Goal: Task Accomplishment & Management: Use online tool/utility

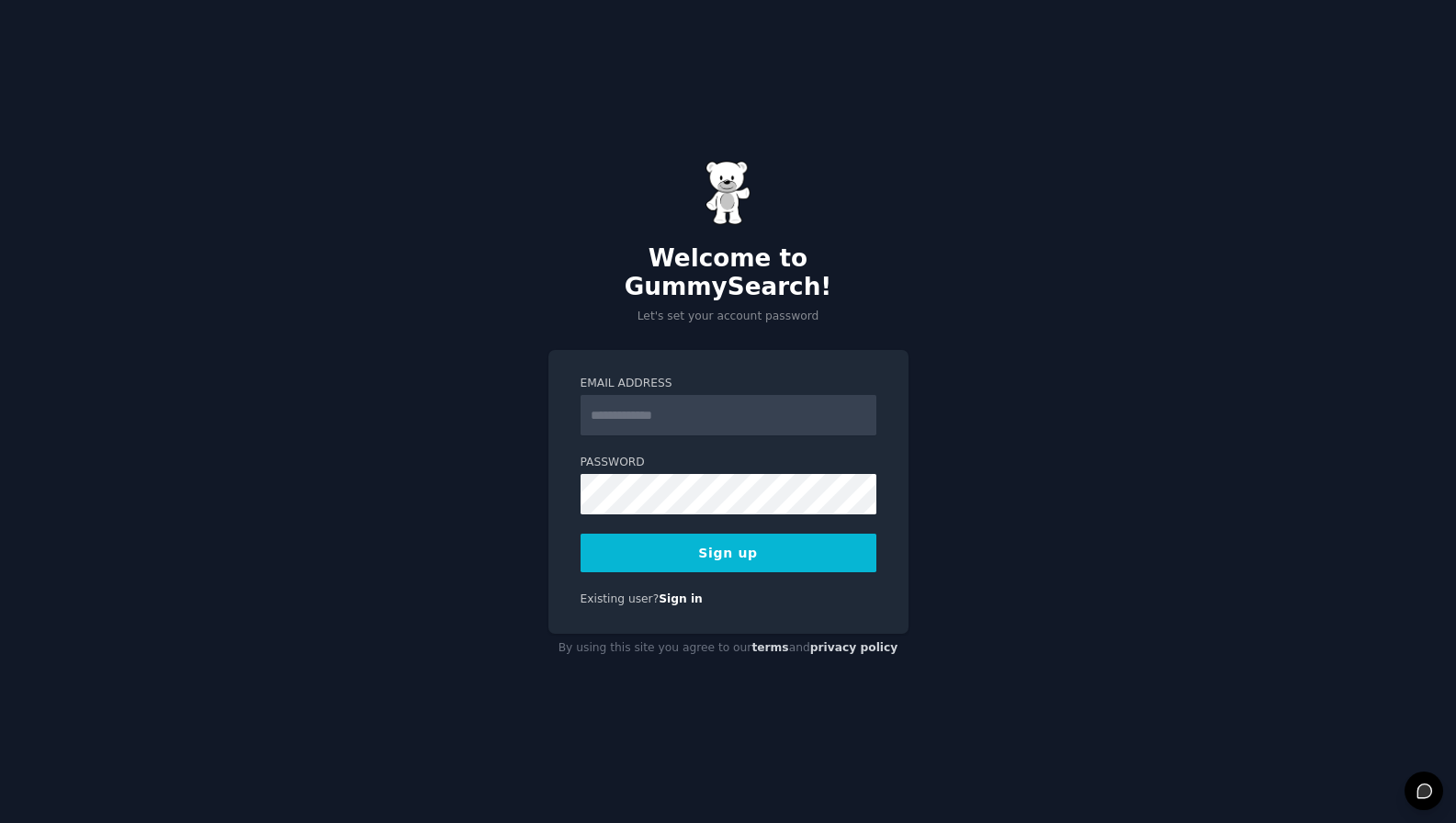
click at [766, 407] on input "Email Address" at bounding box center [728, 415] width 296 height 41
type input "**********"
click at [730, 558] on div "**********" at bounding box center [728, 492] width 360 height 284
click at [741, 534] on button "Sign up" at bounding box center [728, 554] width 296 height 39
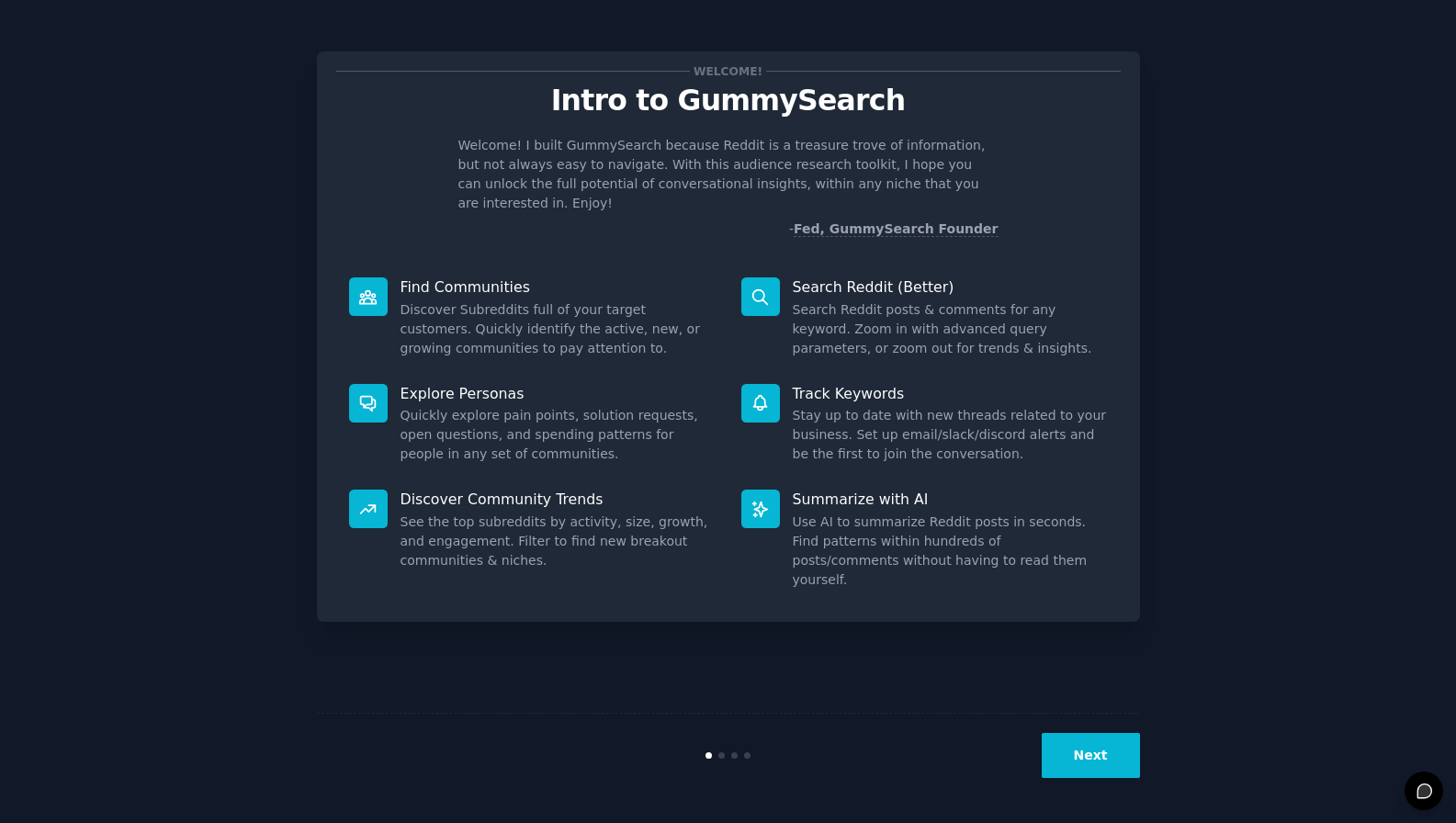
click at [1111, 767] on button "Next" at bounding box center [1090, 756] width 98 height 45
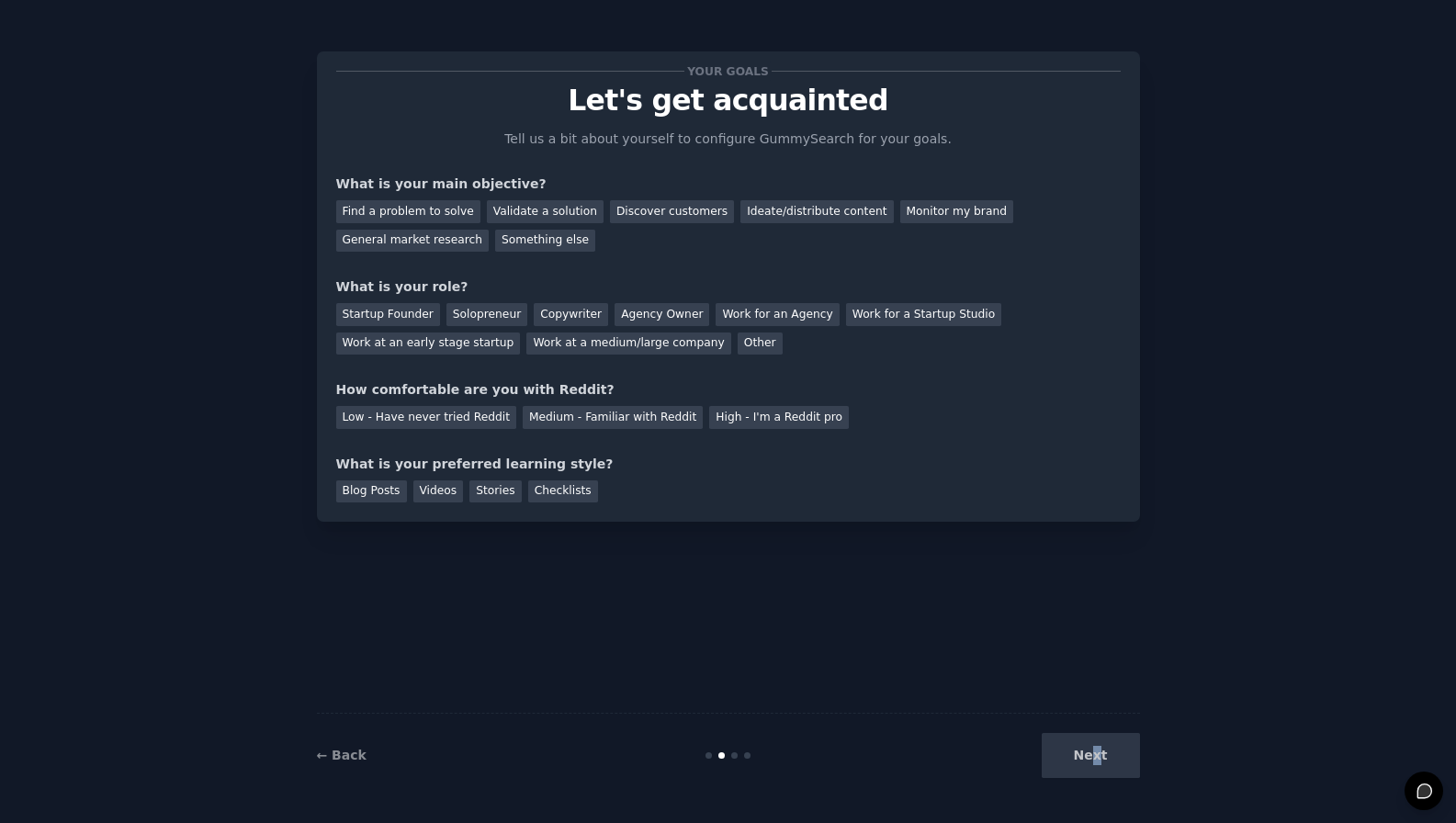
click at [1099, 764] on div "Next" at bounding box center [1003, 756] width 274 height 45
click at [550, 217] on div "Validate a solution" at bounding box center [546, 212] width 117 height 23
click at [469, 319] on div "Solopreneur" at bounding box center [486, 315] width 81 height 23
click at [553, 487] on div "Checklists" at bounding box center [563, 492] width 70 height 23
click at [463, 419] on div "Low - Have never tried Reddit" at bounding box center [426, 417] width 180 height 23
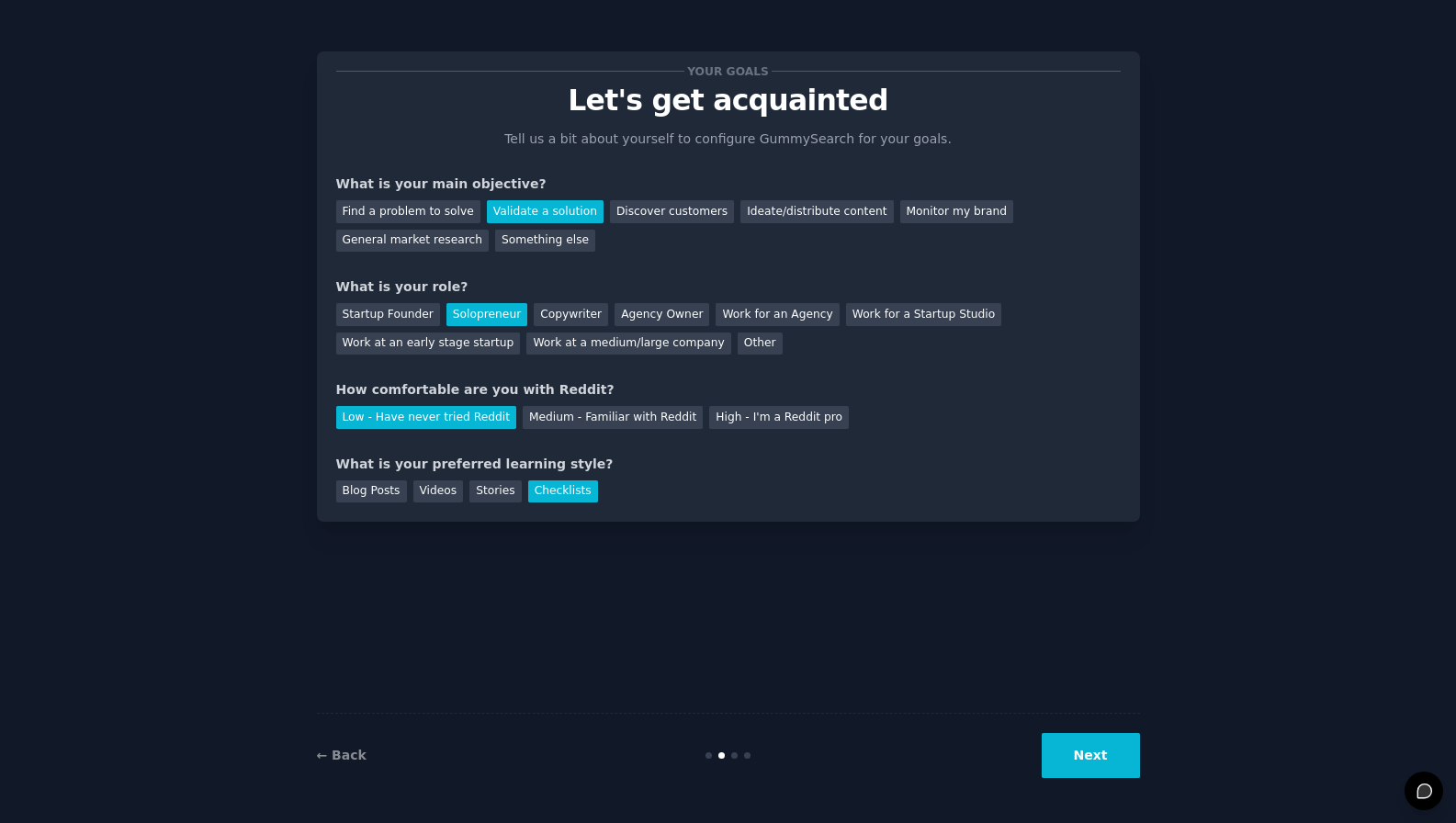
click at [1097, 758] on button "Next" at bounding box center [1090, 756] width 98 height 45
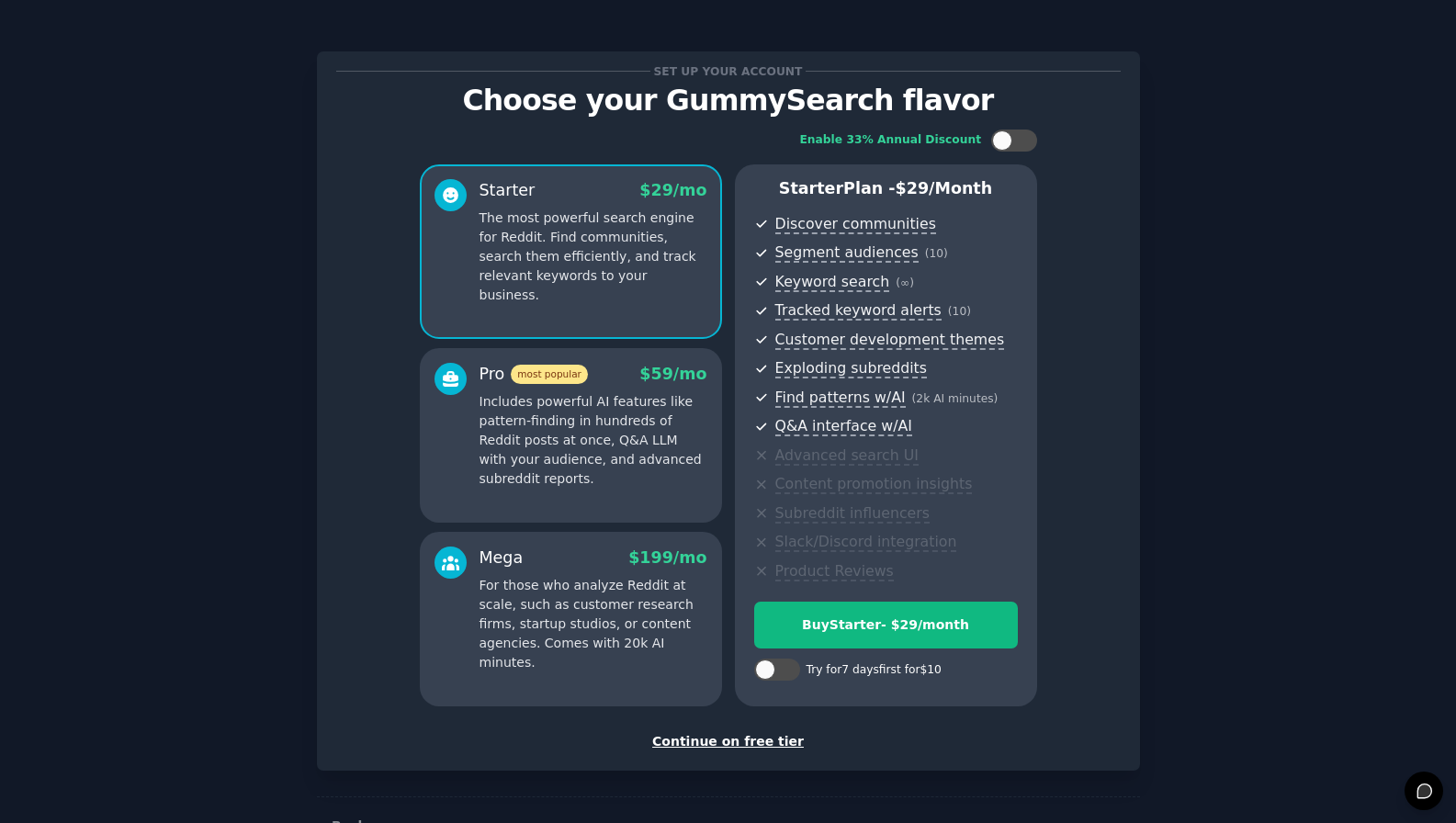
click at [757, 740] on div "Continue on free tier" at bounding box center [728, 742] width 785 height 19
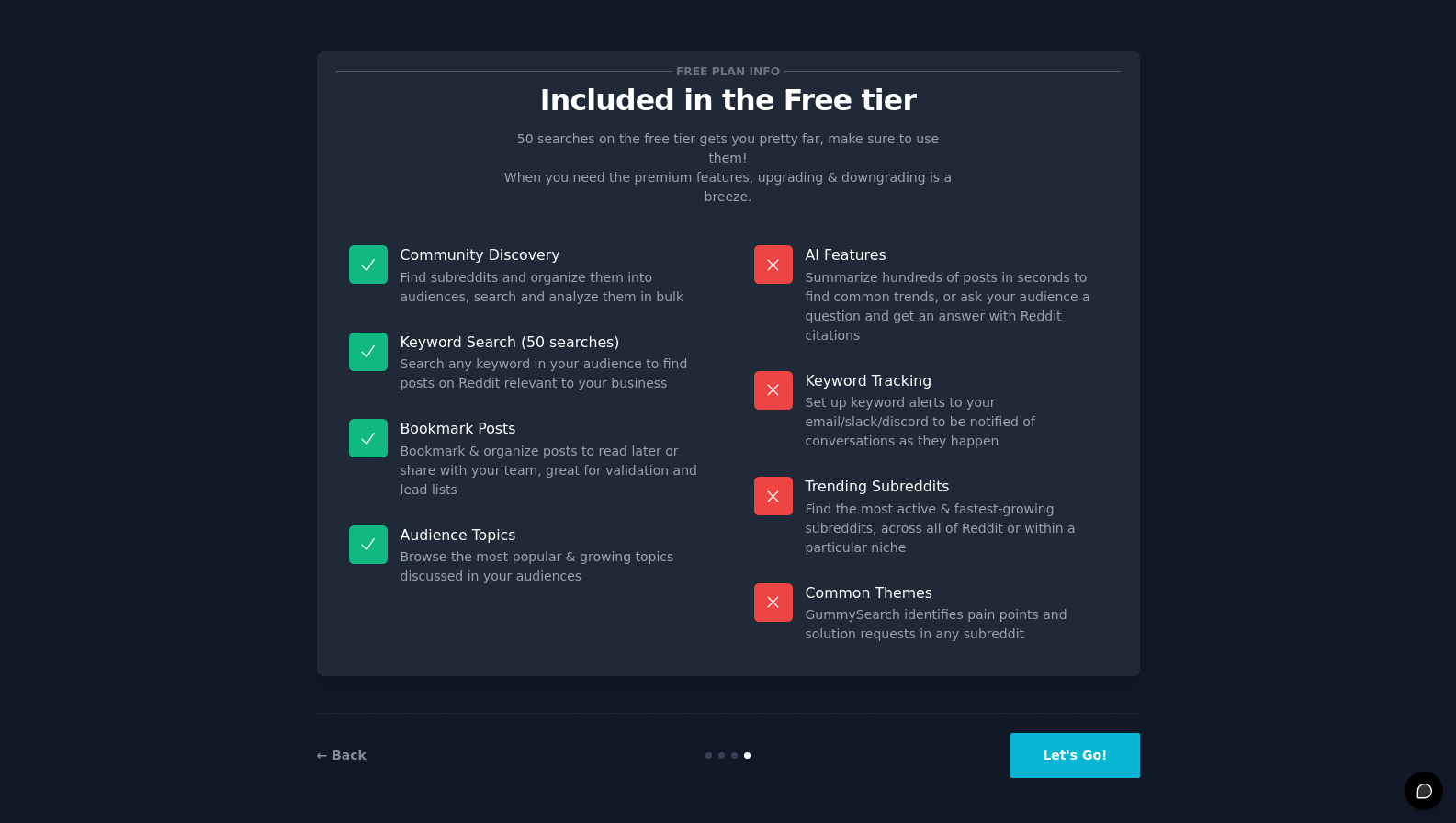
click at [1066, 757] on button "Let's Go!" at bounding box center [1075, 756] width 128 height 45
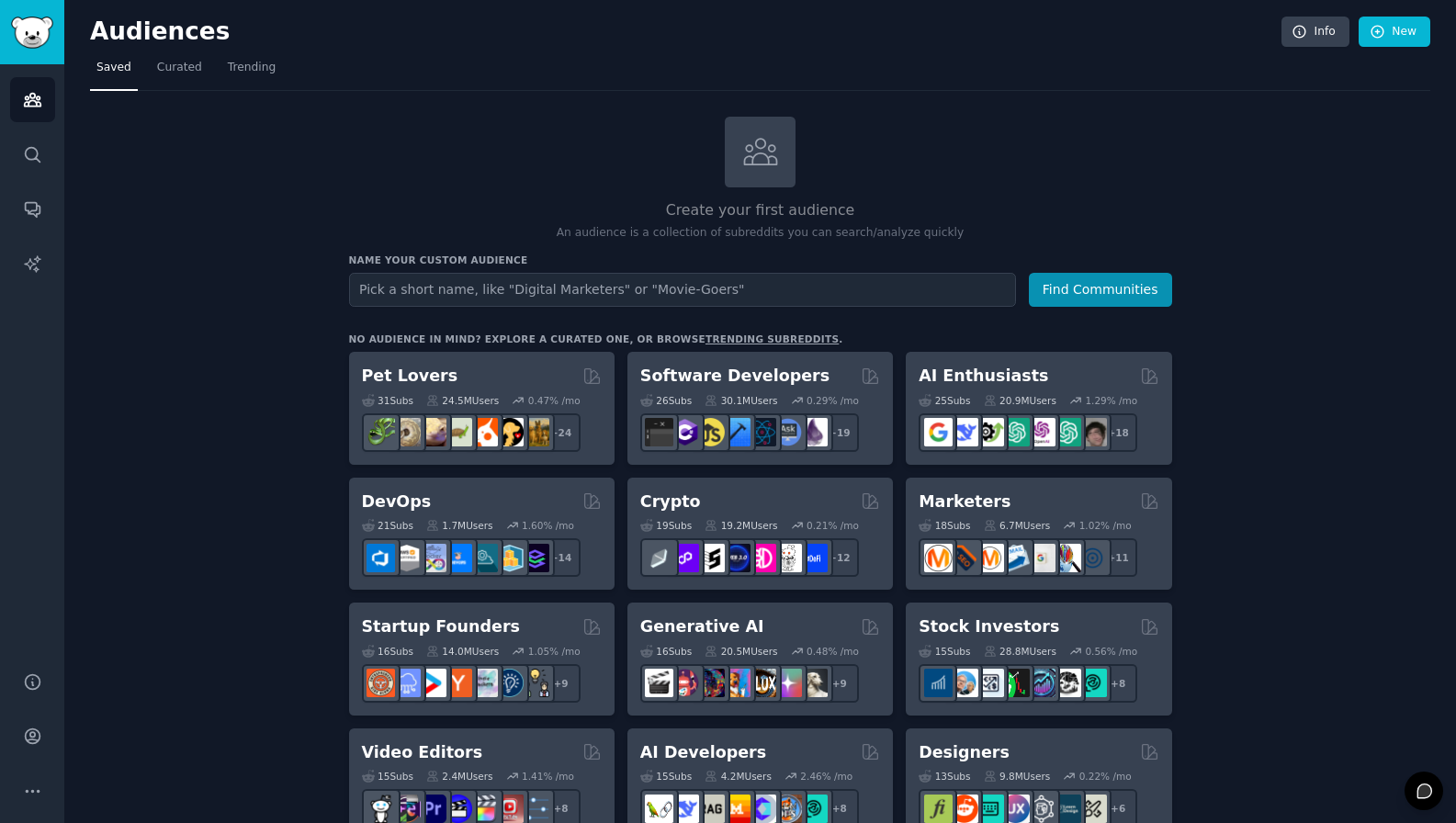
click at [409, 289] on input "text" at bounding box center [683, 289] width 667 height 34
click at [36, 204] on icon "Sidebar" at bounding box center [31, 210] width 15 height 15
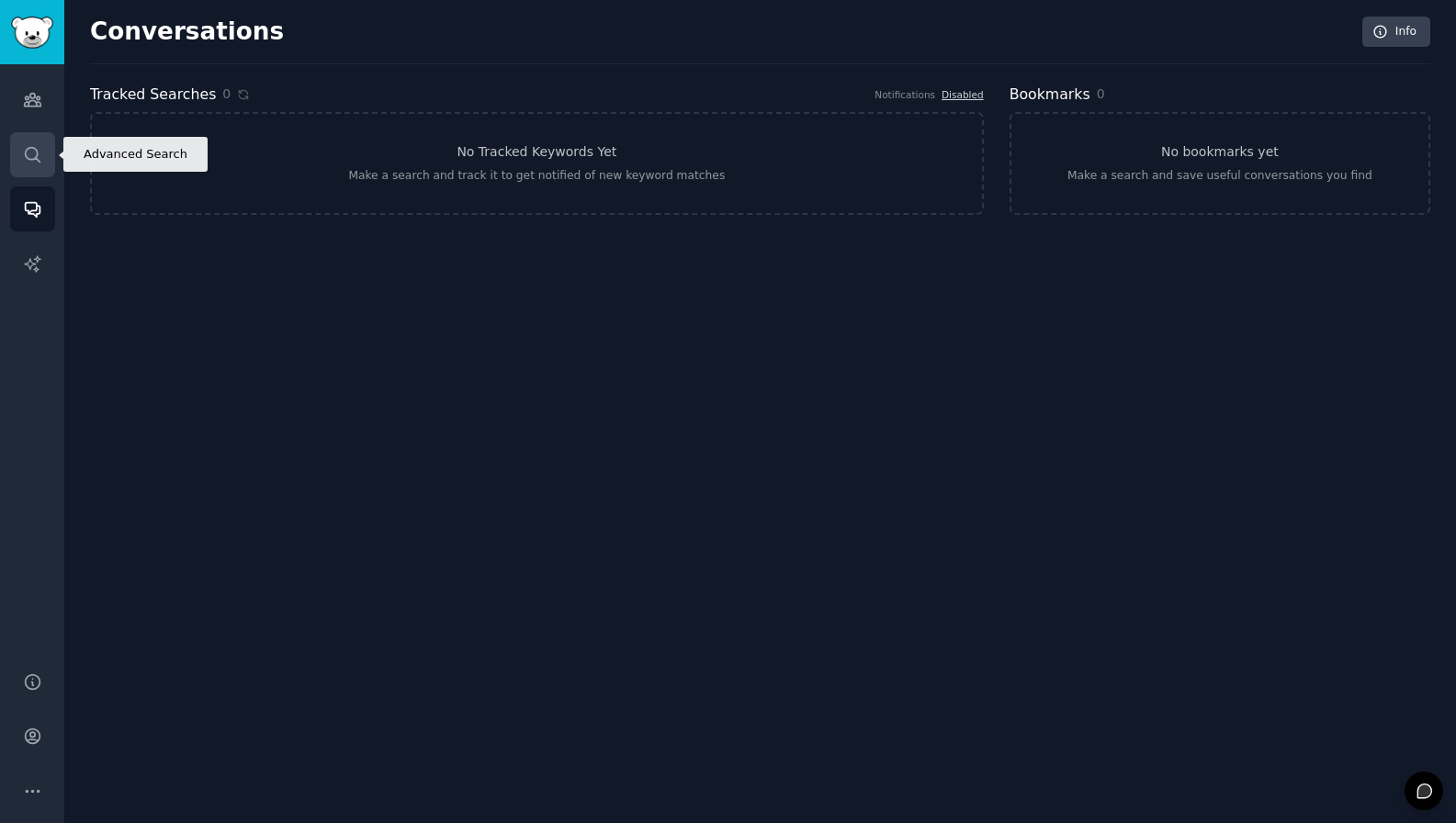
click at [38, 155] on icon "Sidebar" at bounding box center [33, 155] width 19 height 19
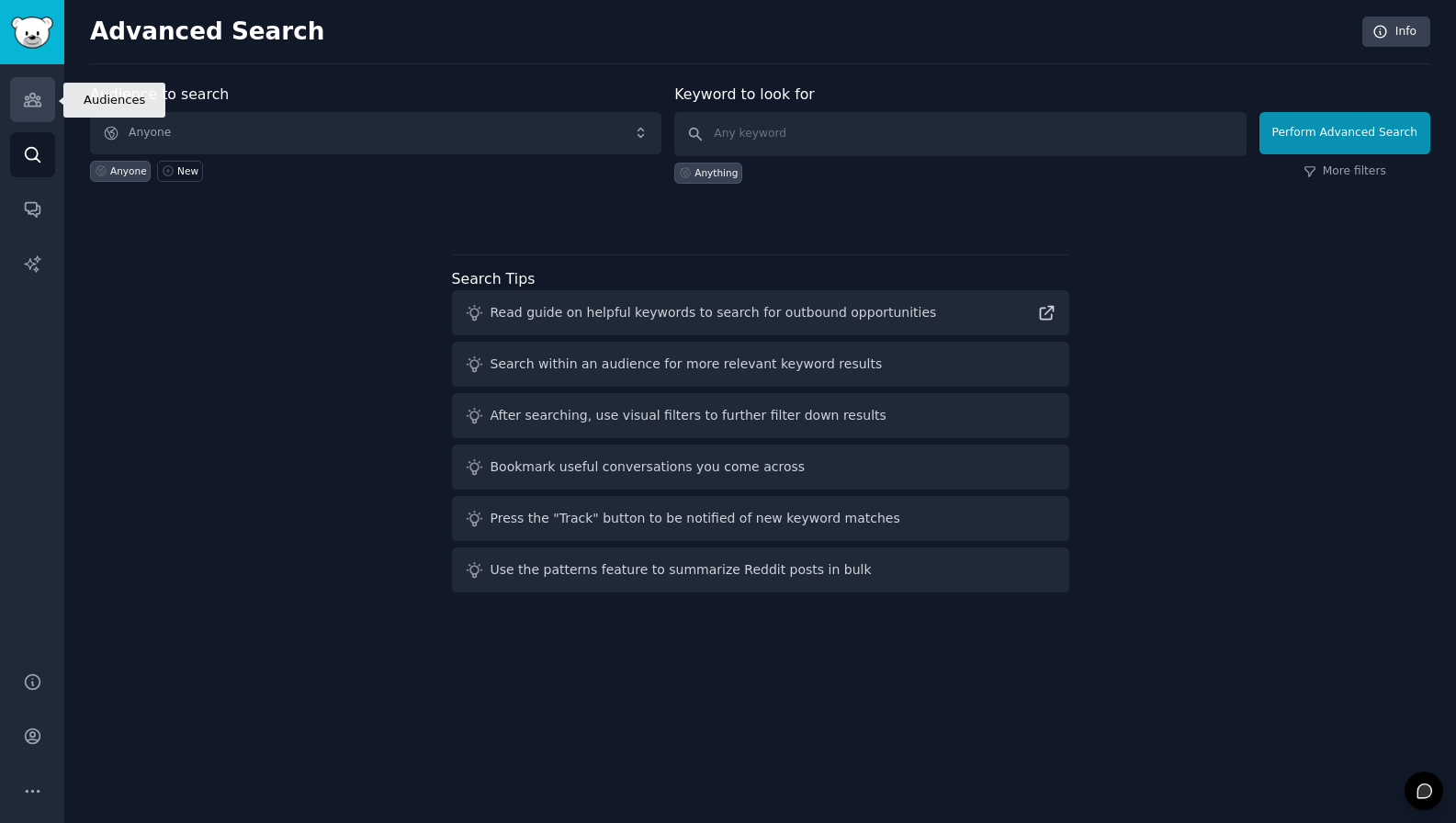
click at [37, 78] on link "Audiences" at bounding box center [32, 99] width 45 height 45
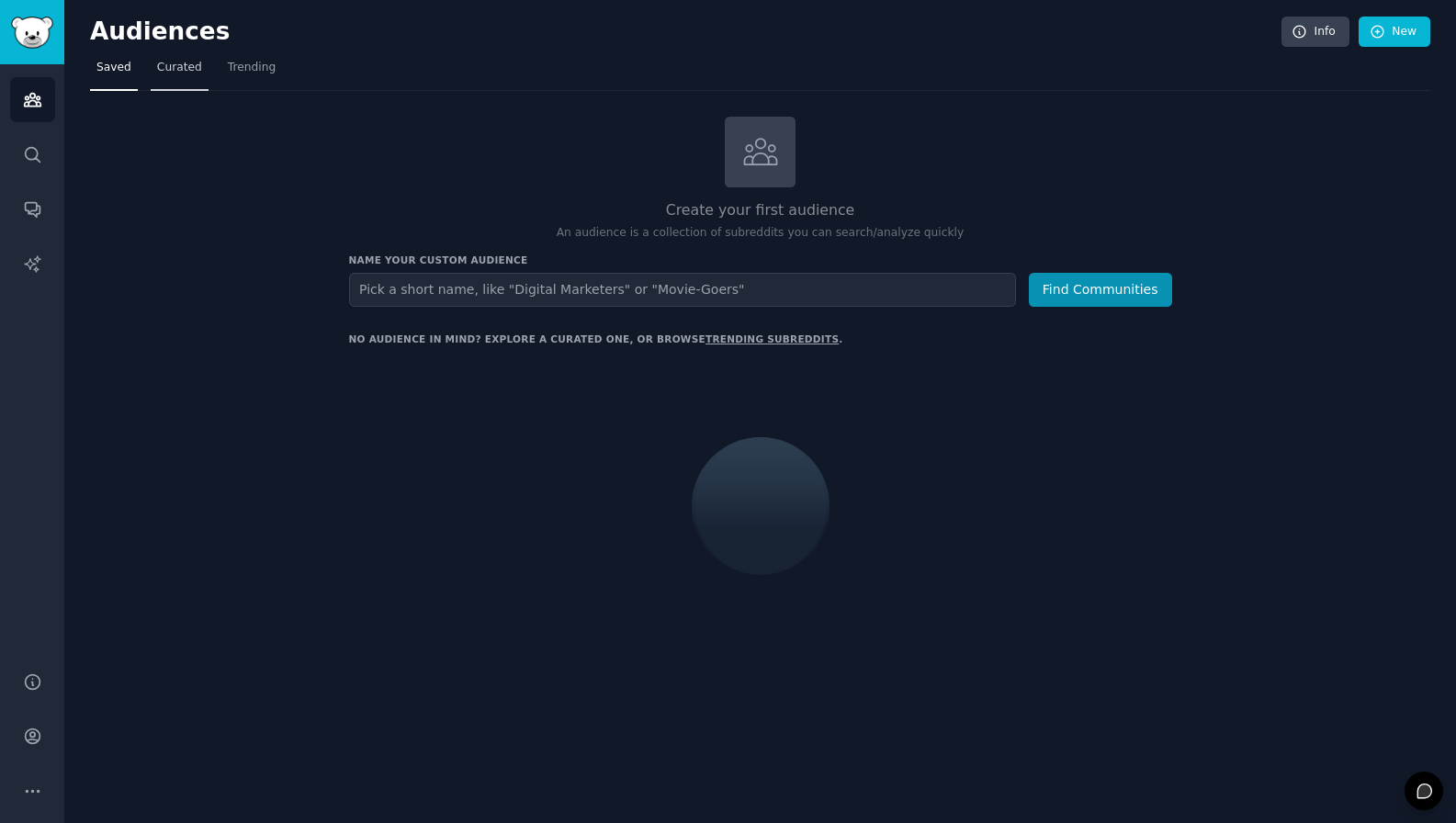
click at [187, 70] on span "Curated" at bounding box center [179, 67] width 45 height 17
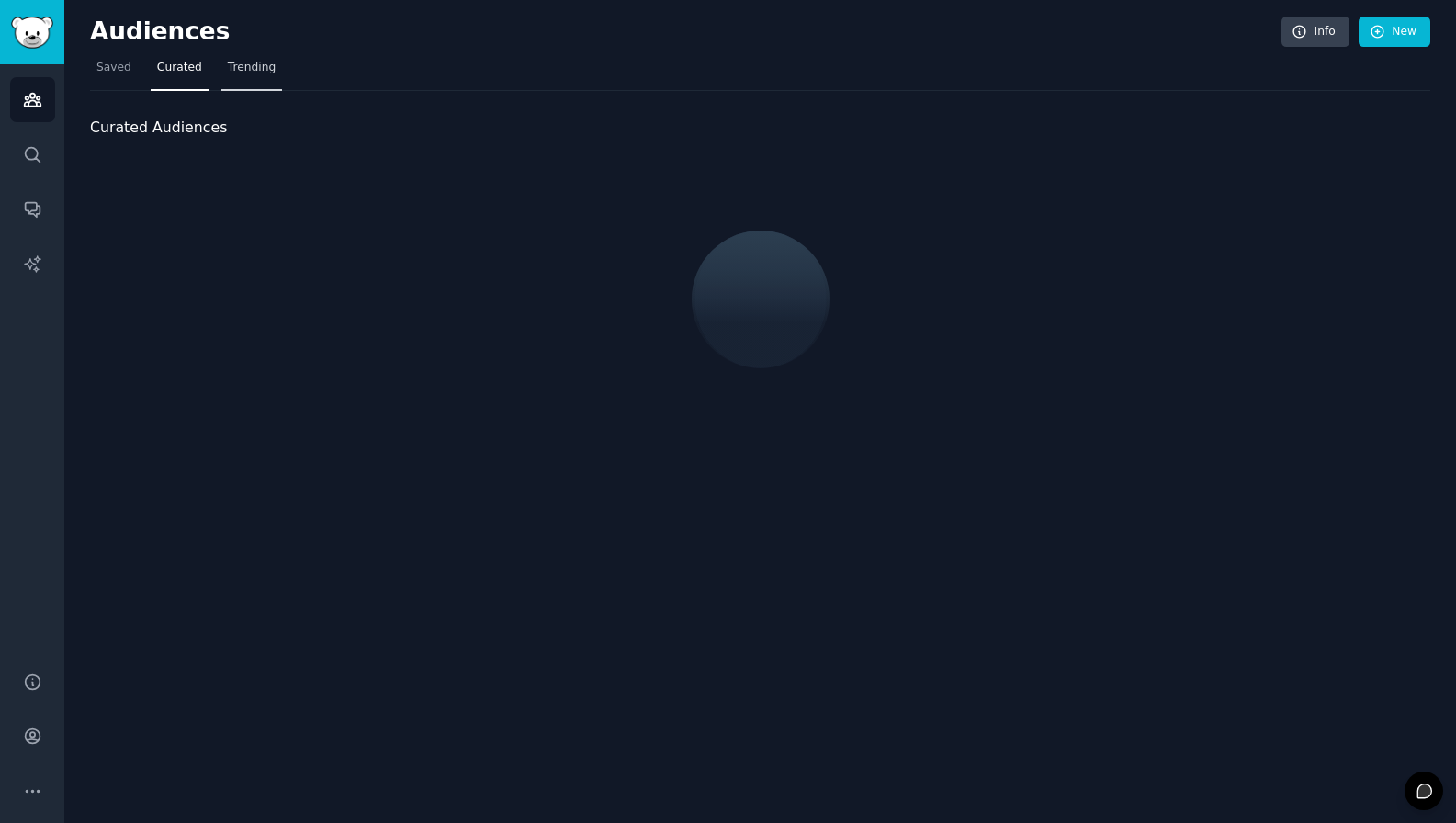
click at [238, 66] on span "Trending" at bounding box center [251, 67] width 48 height 17
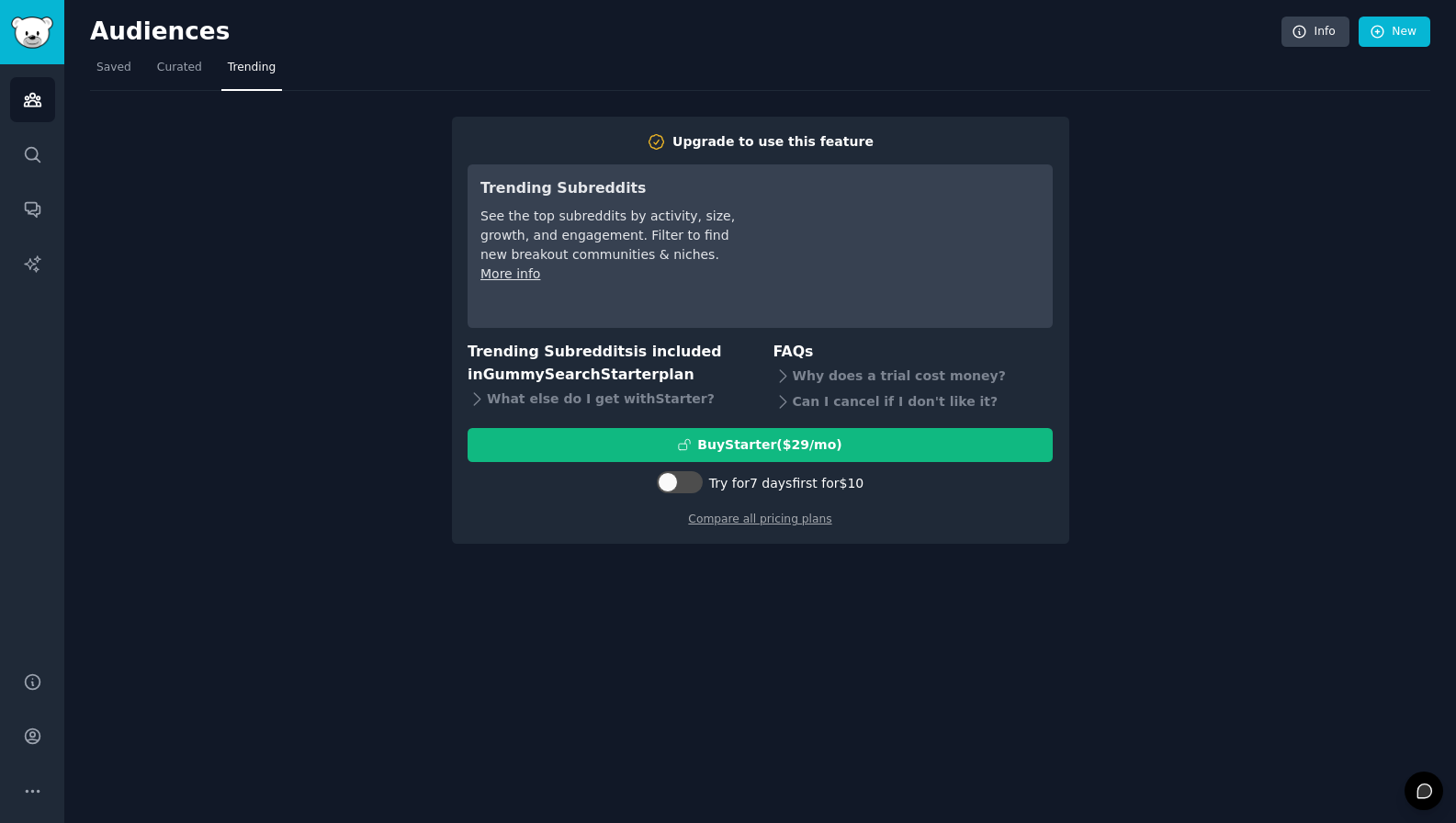
click at [343, 262] on div "Upgrade to use this feature Trending Subreddits See the top subreddits by activ…" at bounding box center [761, 317] width 1340 height 454
click at [106, 76] on link "Saved" at bounding box center [114, 72] width 48 height 38
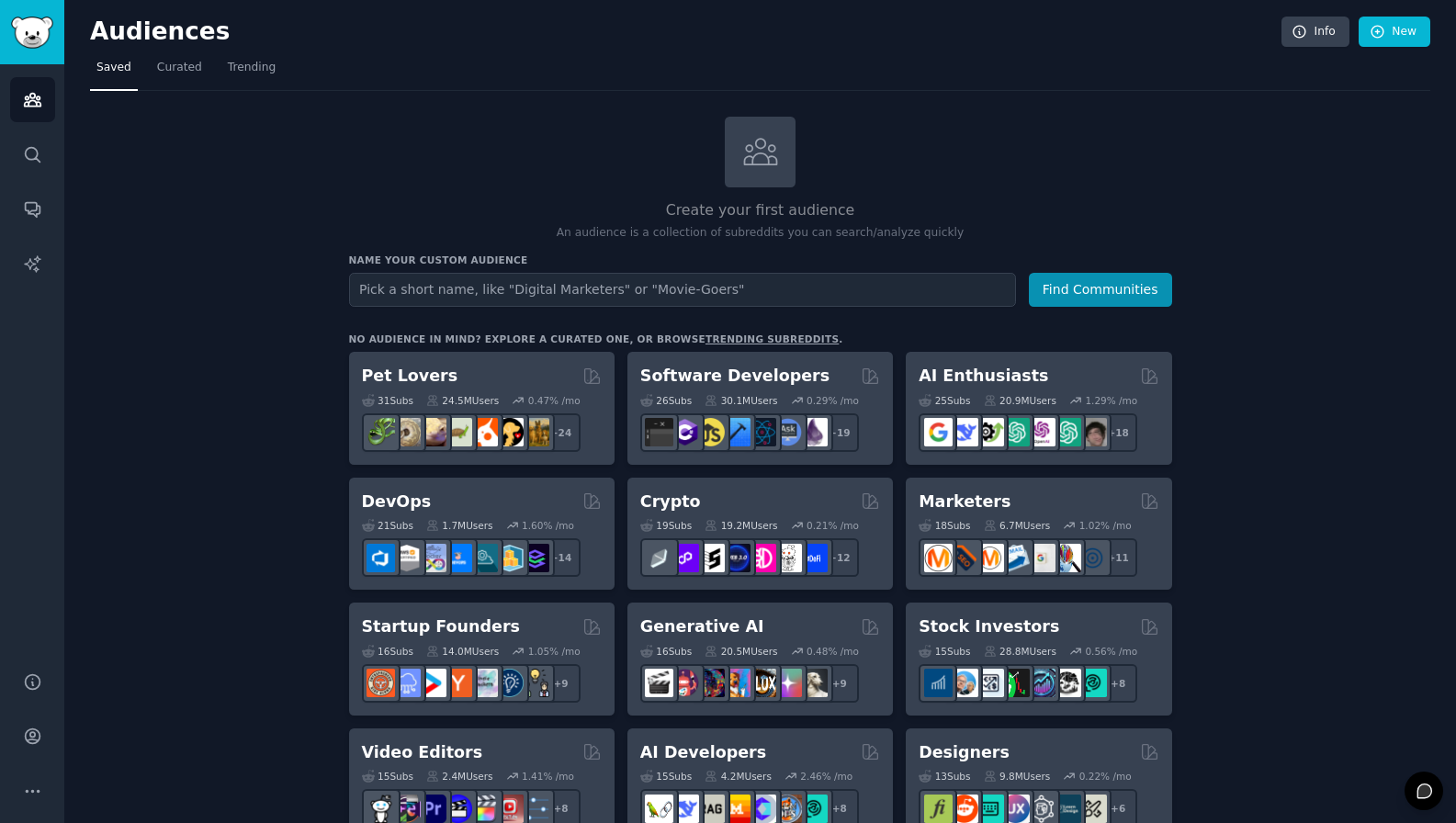
click at [489, 286] on input "text" at bounding box center [683, 289] width 667 height 34
type input "s"
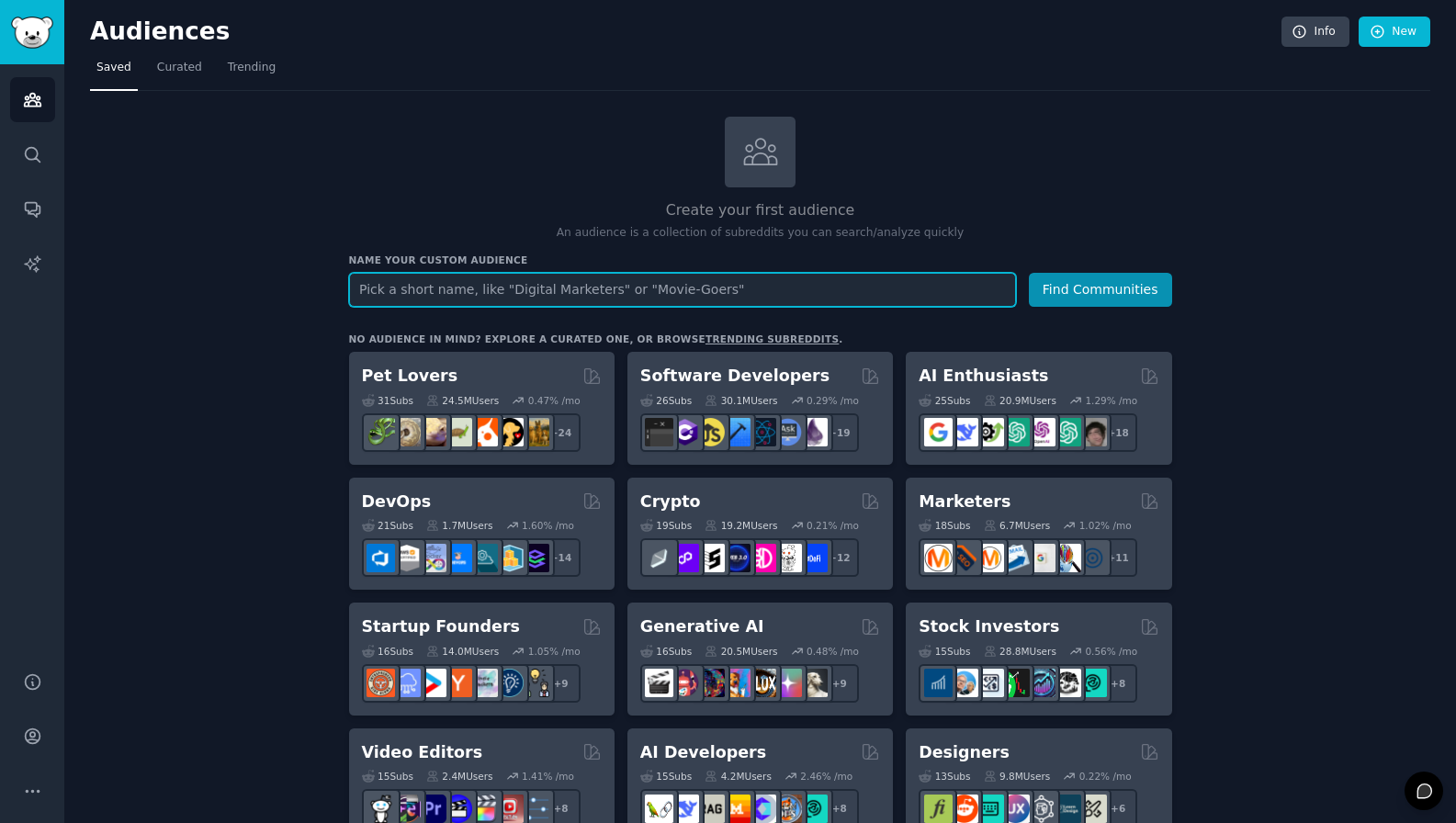
click at [583, 283] on input "text" at bounding box center [683, 289] width 667 height 34
type input "brainstrome"
click at [1029, 272] on button "Find Communities" at bounding box center [1100, 289] width 143 height 34
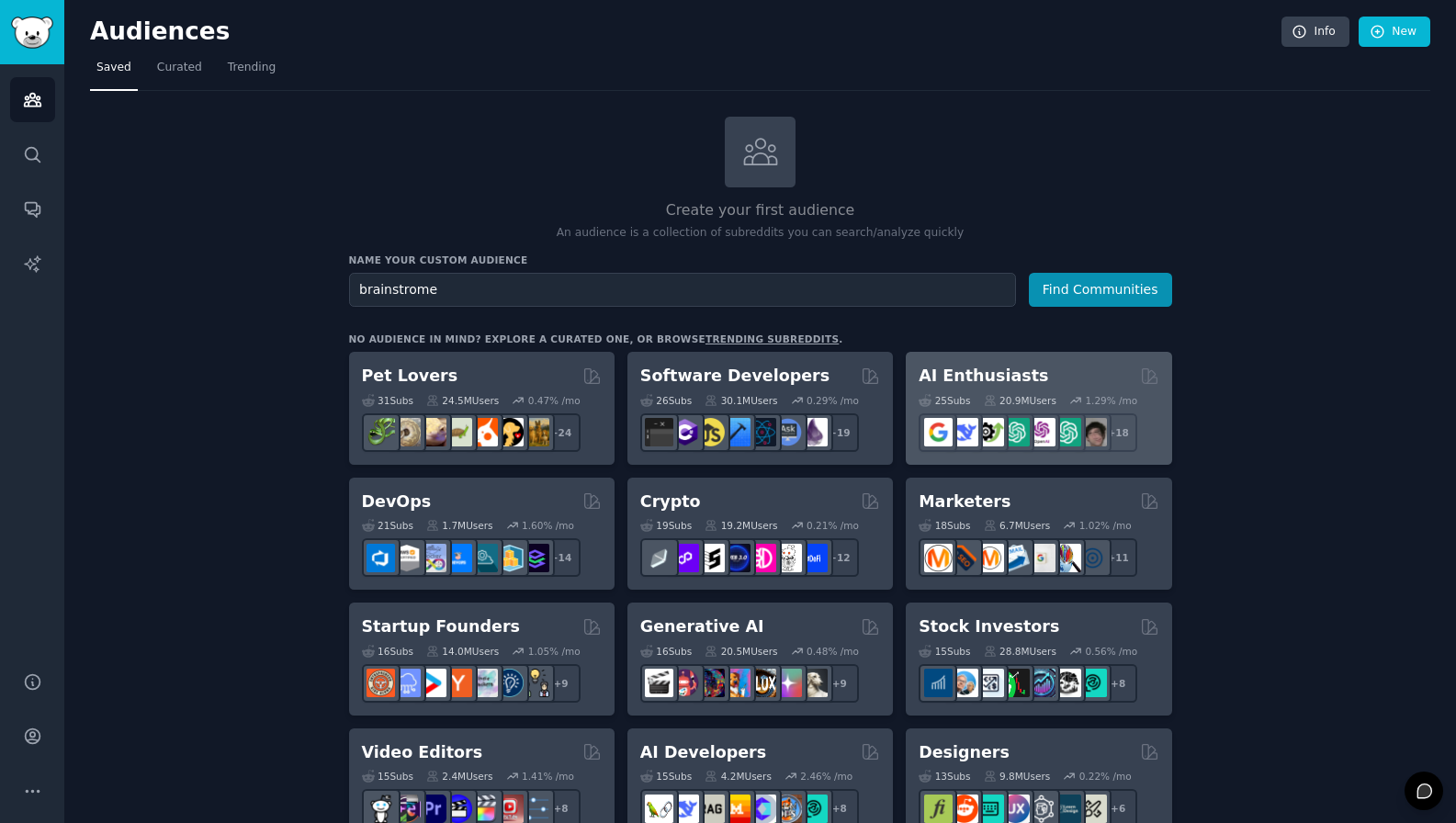
click at [976, 388] on div "25 Sub s 20.9M Users 1.29 % /mo + 18" at bounding box center [1038, 420] width 239 height 64
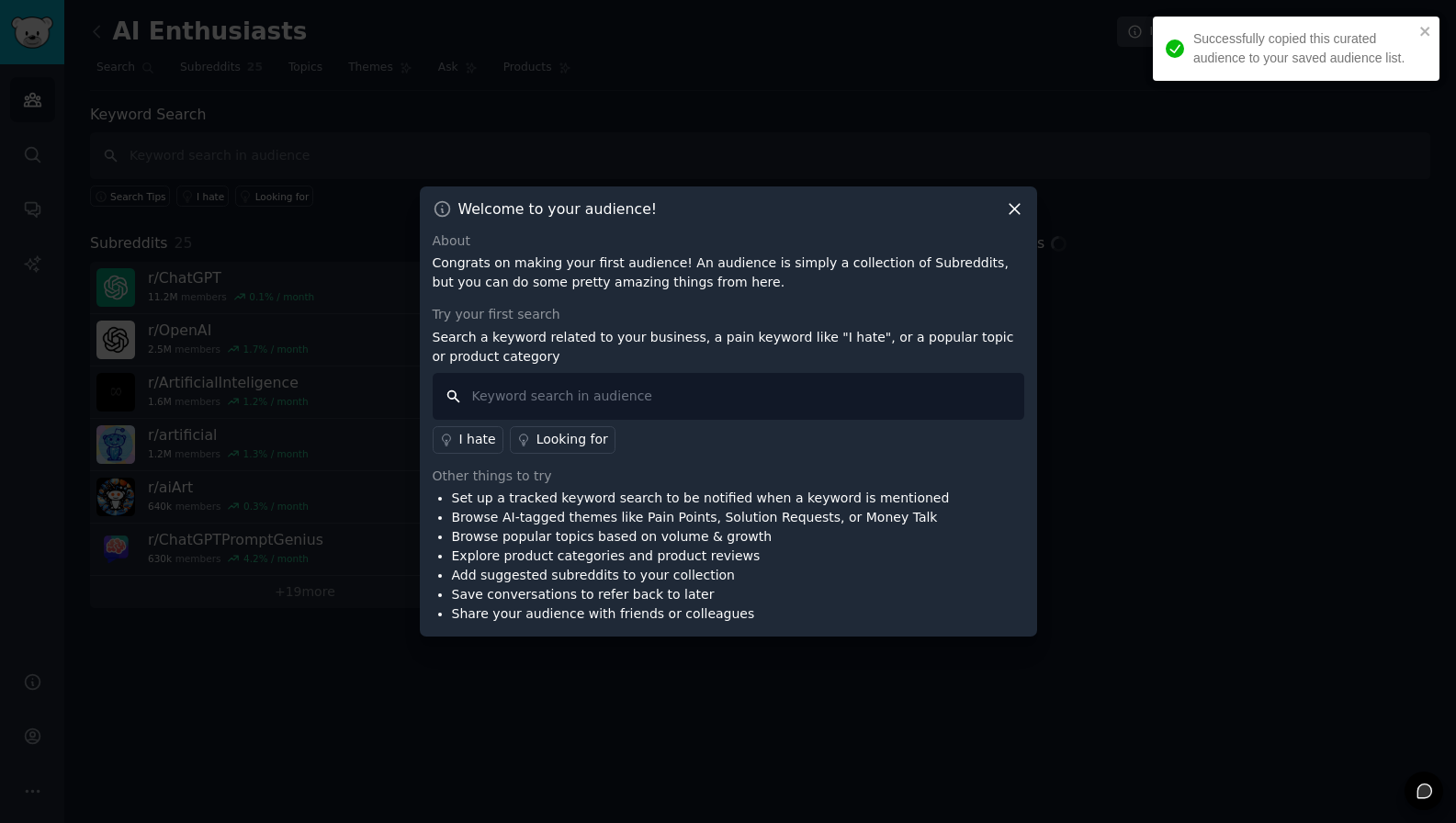
click at [771, 404] on input "text" at bounding box center [728, 396] width 591 height 47
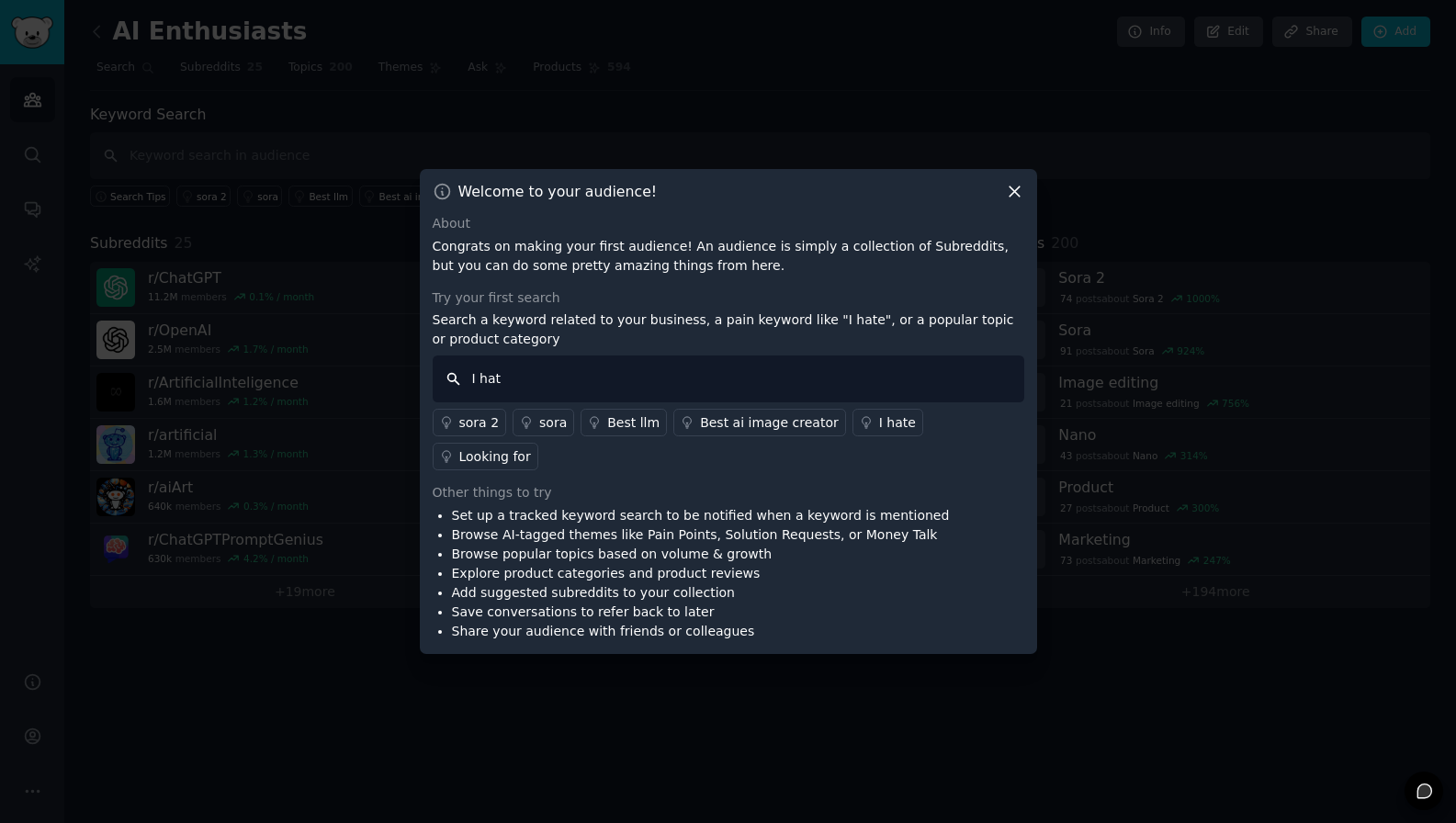
type input "I hate"
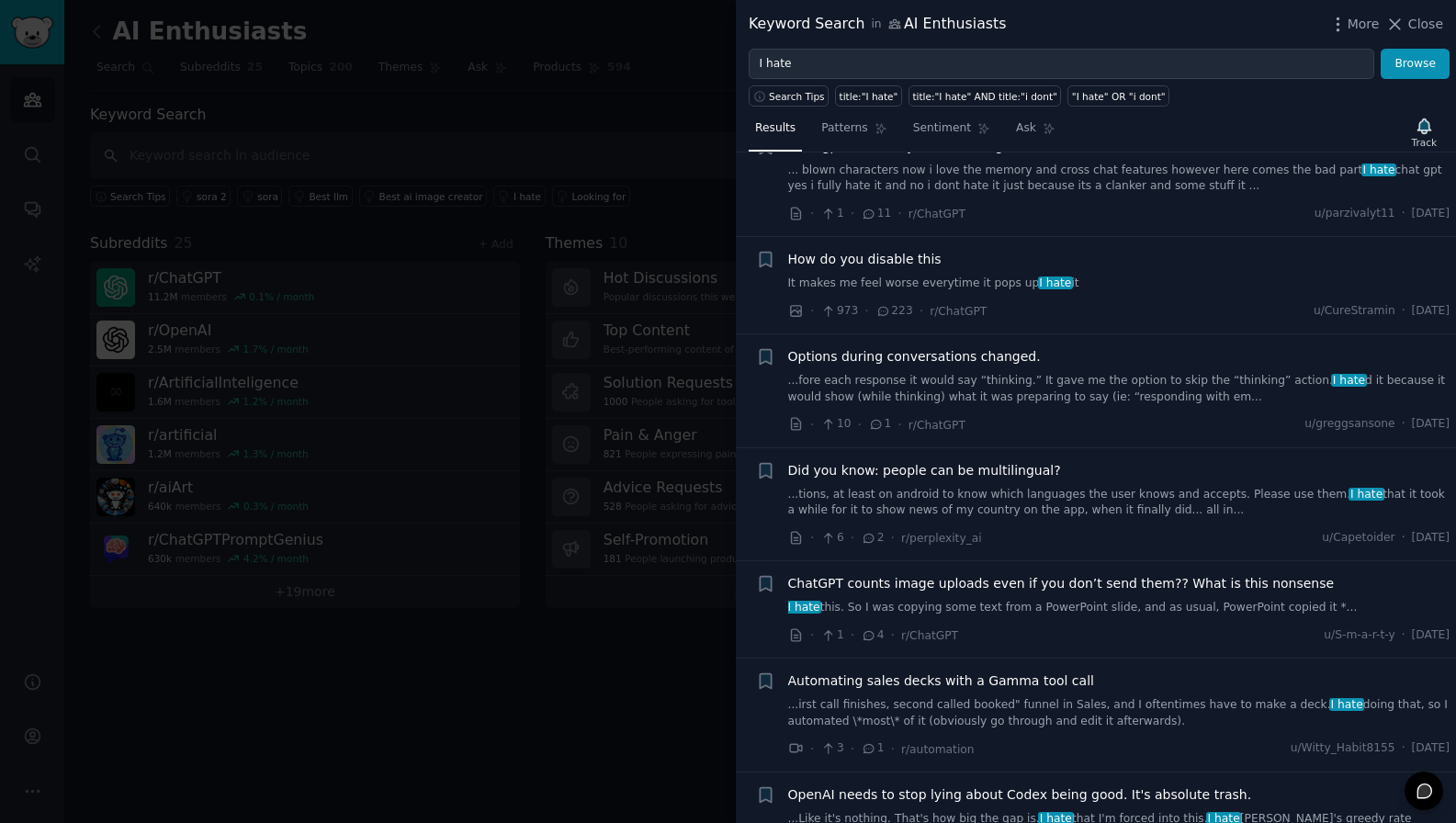
scroll to position [330, 0]
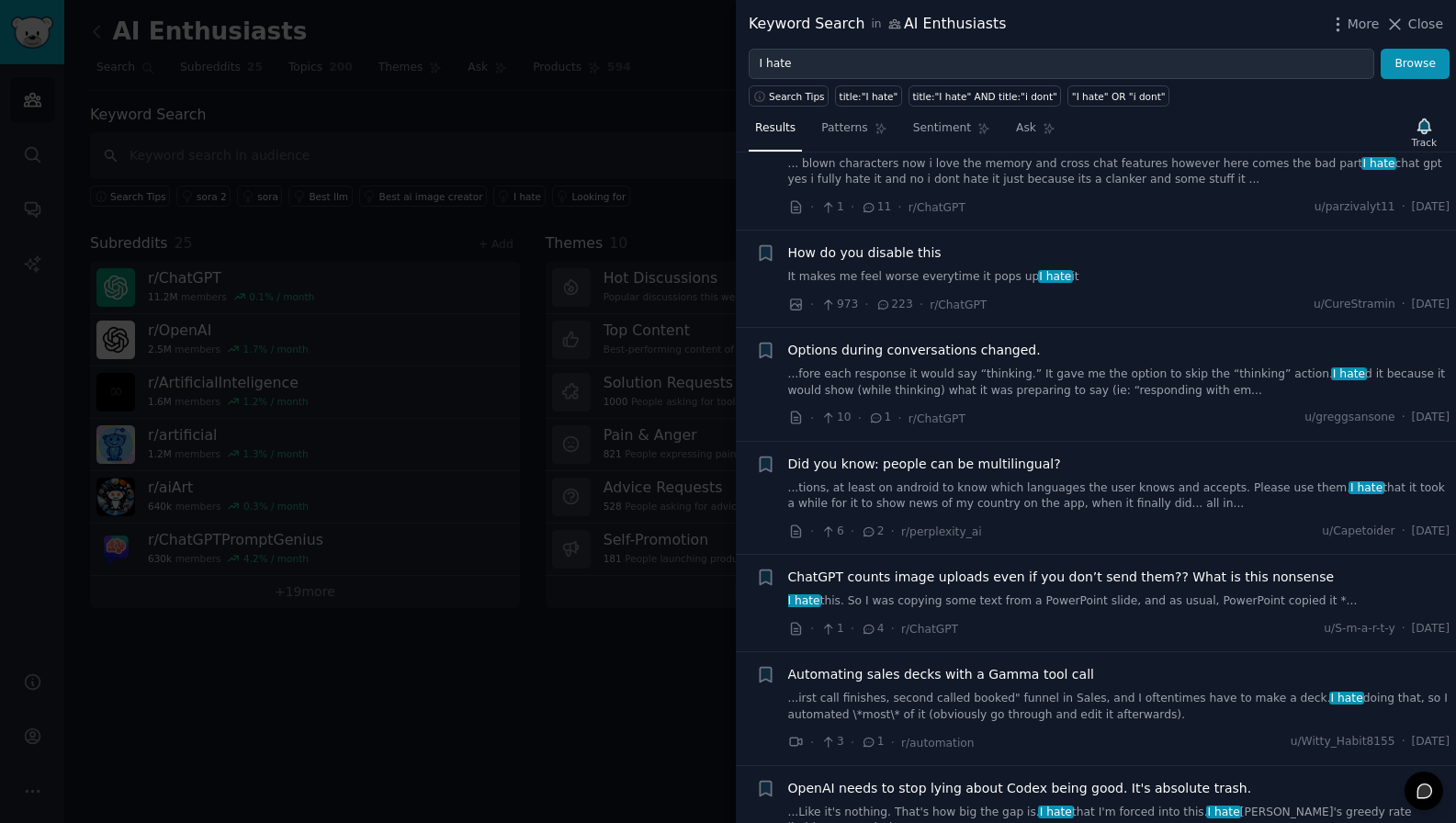
click at [583, 451] on div at bounding box center [728, 412] width 1456 height 823
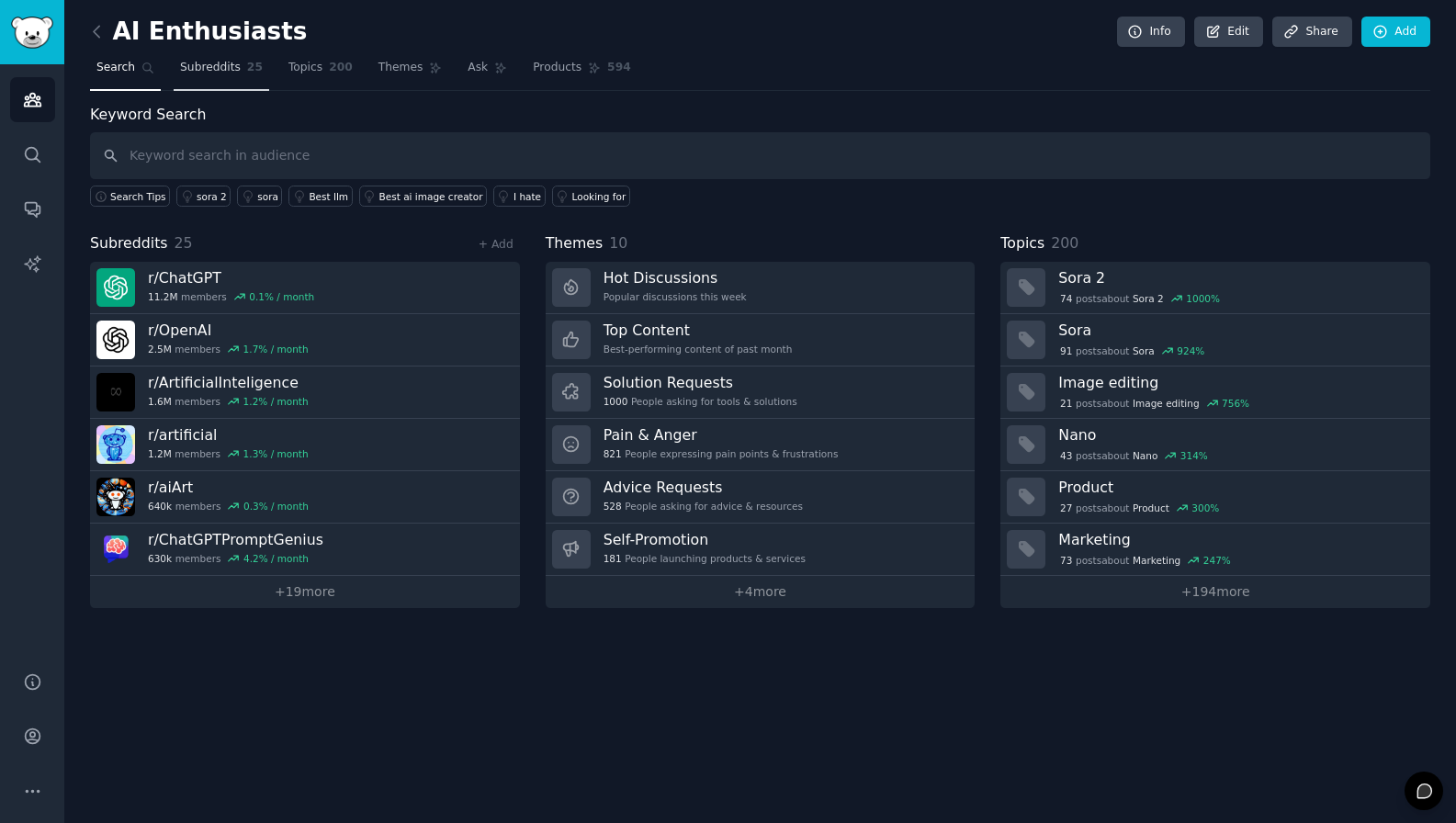
click at [229, 73] on span "Subreddits" at bounding box center [210, 67] width 60 height 17
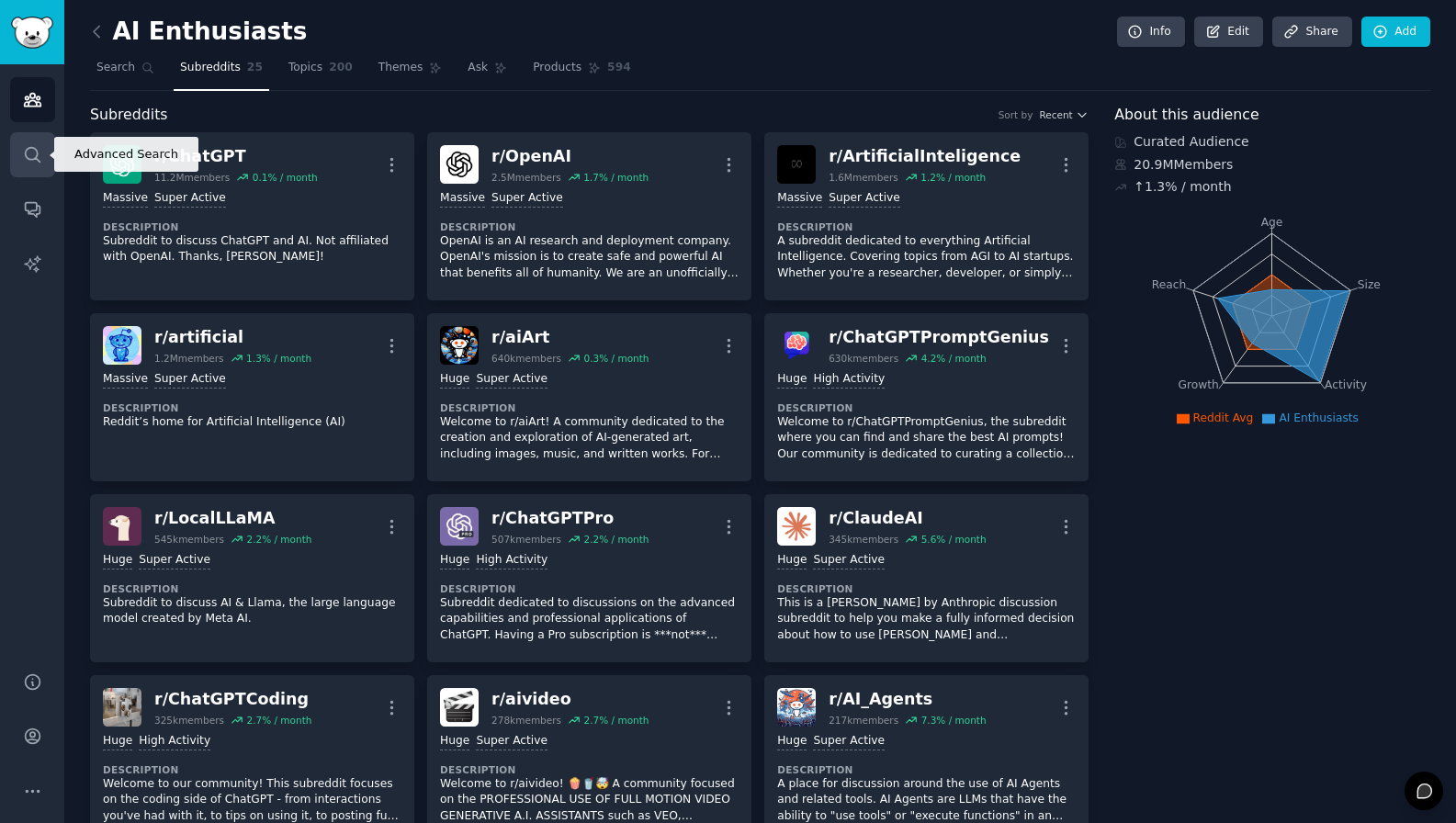
click at [30, 148] on icon "Sidebar" at bounding box center [33, 155] width 19 height 19
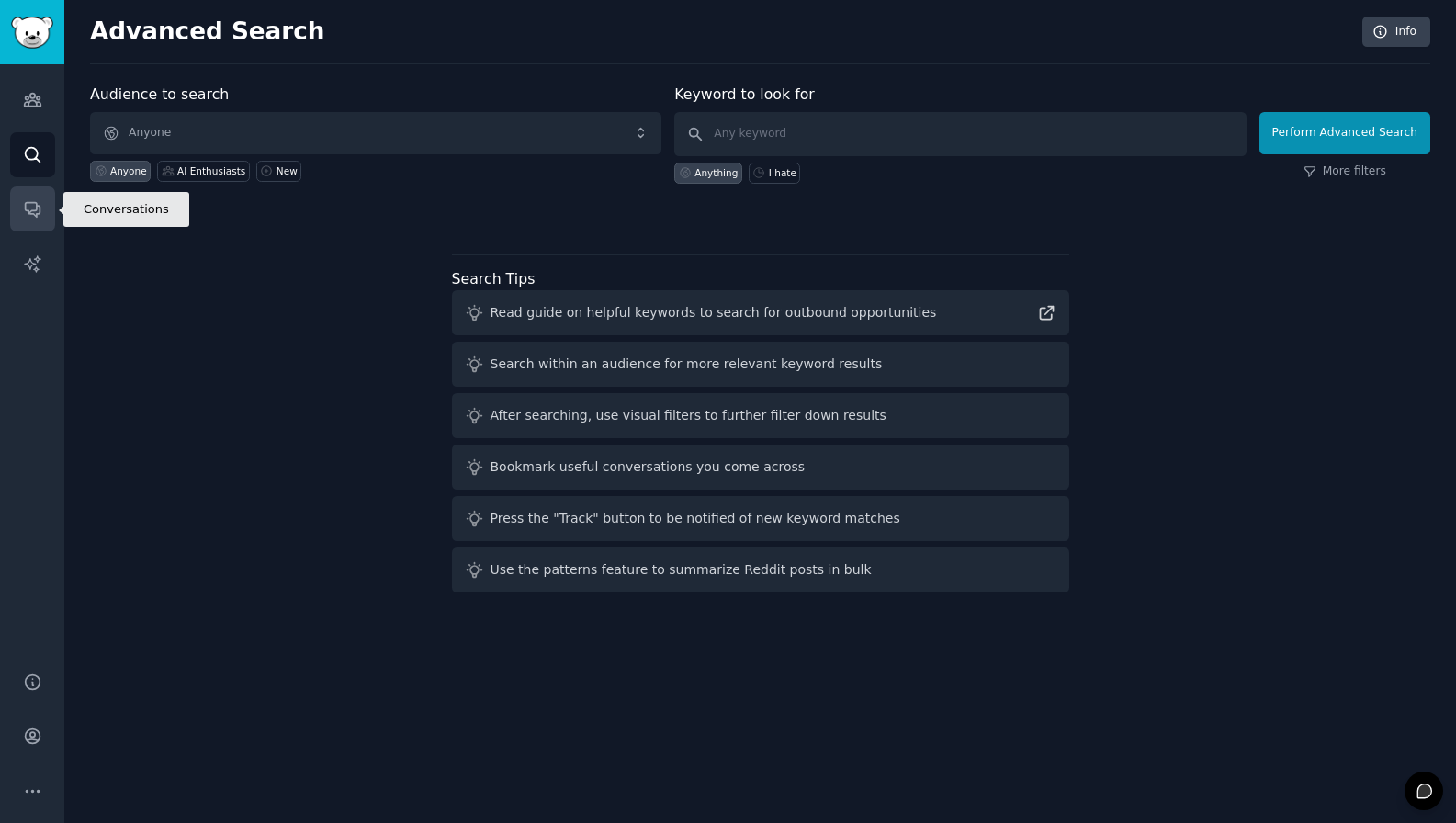
click at [30, 203] on icon "Sidebar" at bounding box center [31, 210] width 15 height 15
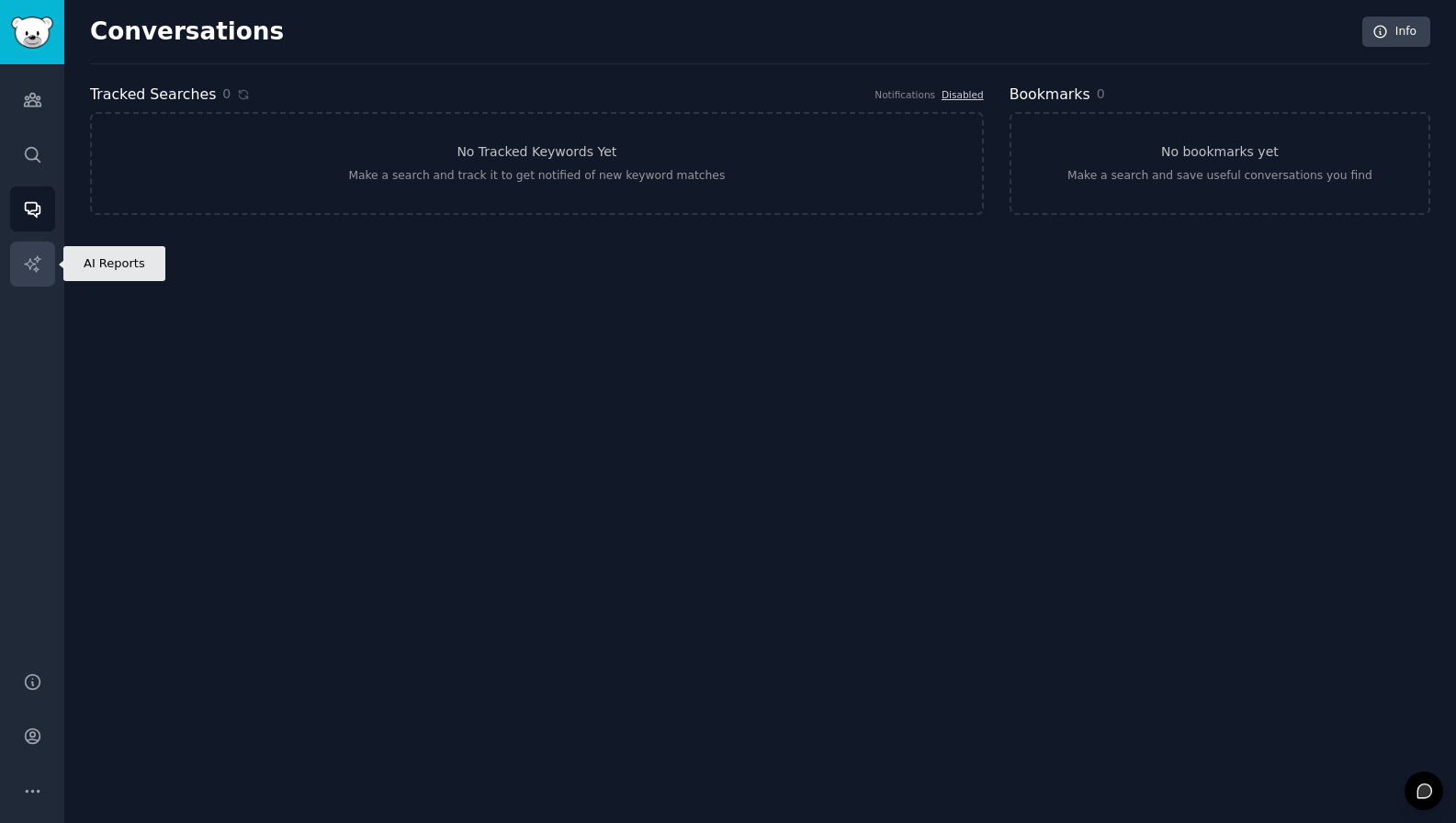
click at [29, 256] on icon "Sidebar" at bounding box center [33, 265] width 19 height 19
